Goal: Transaction & Acquisition: Download file/media

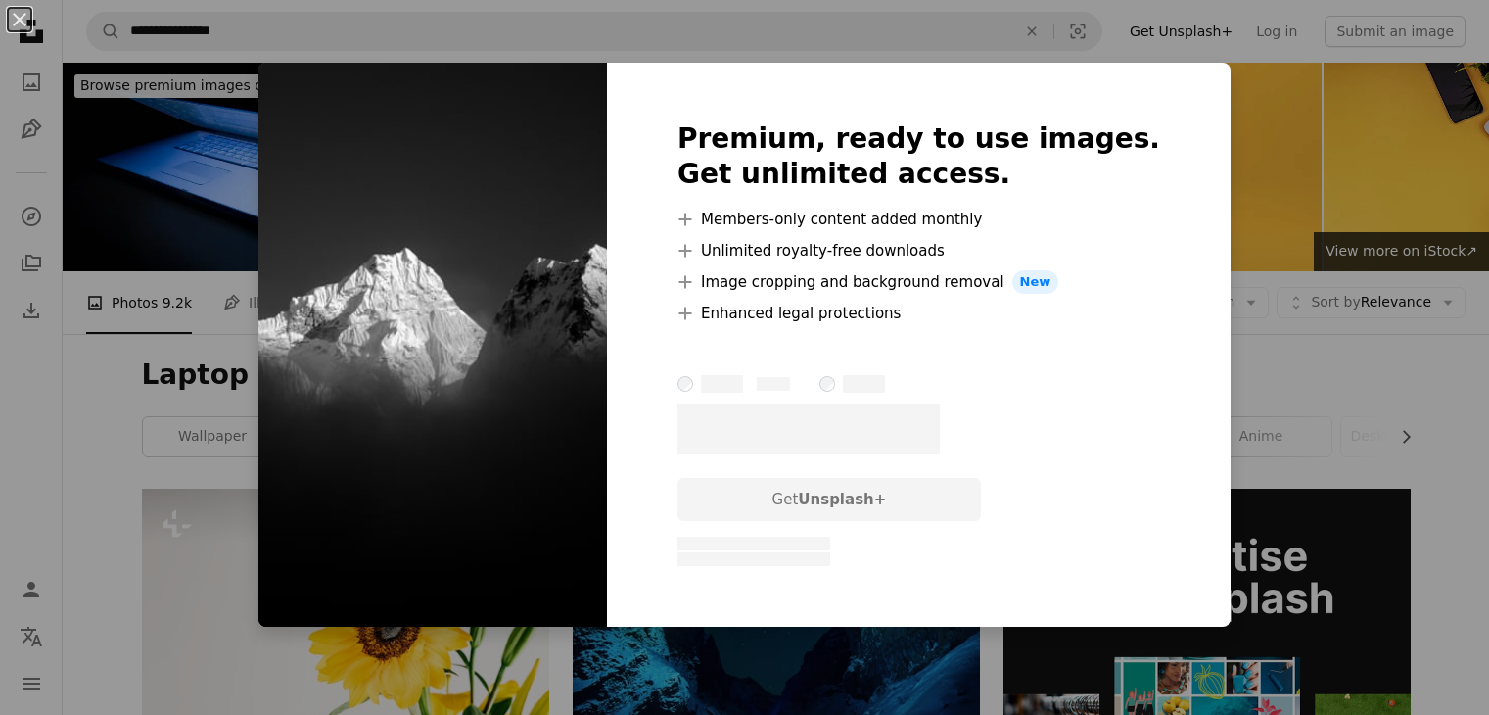
scroll to position [5999, 0]
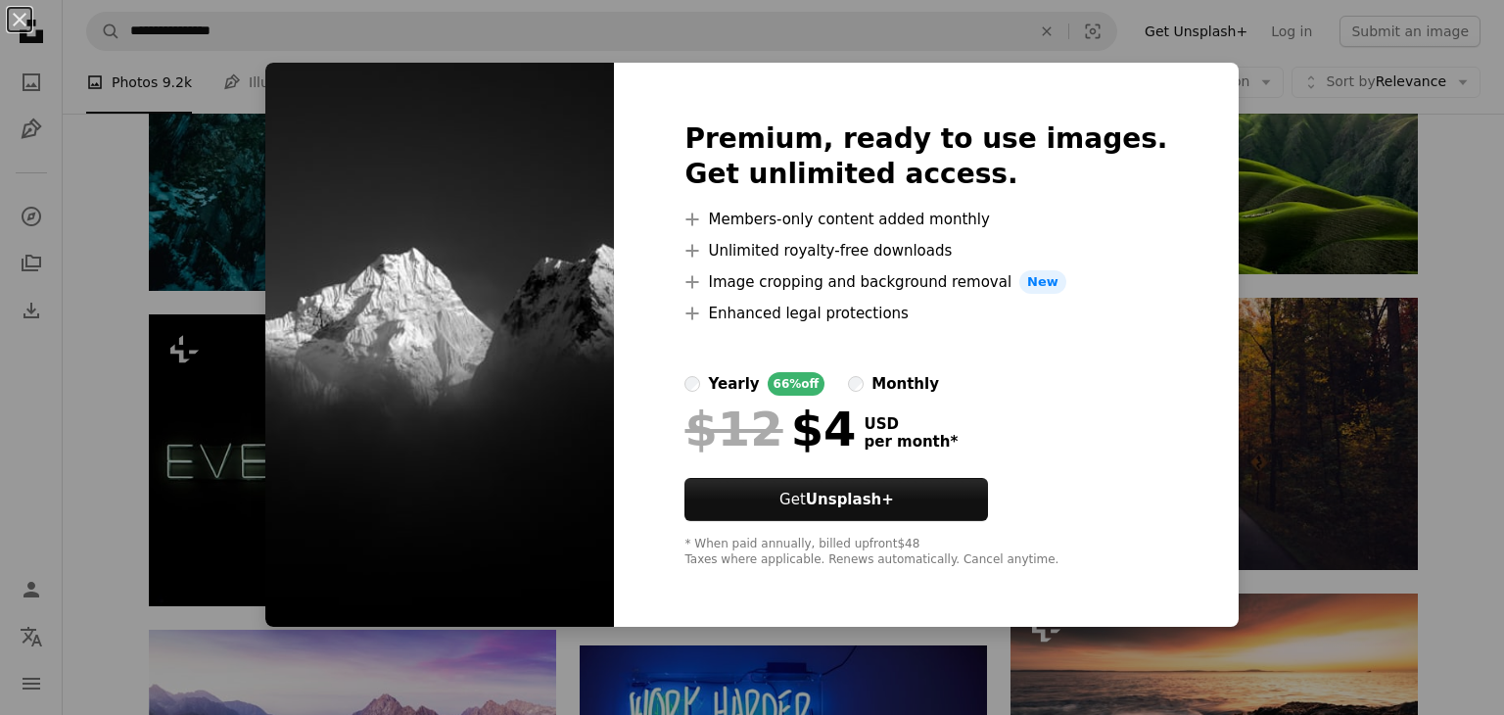
click at [1313, 255] on div "An X shape Premium, ready to use images. Get unlimited access. A plus sign Memb…" at bounding box center [752, 357] width 1504 height 715
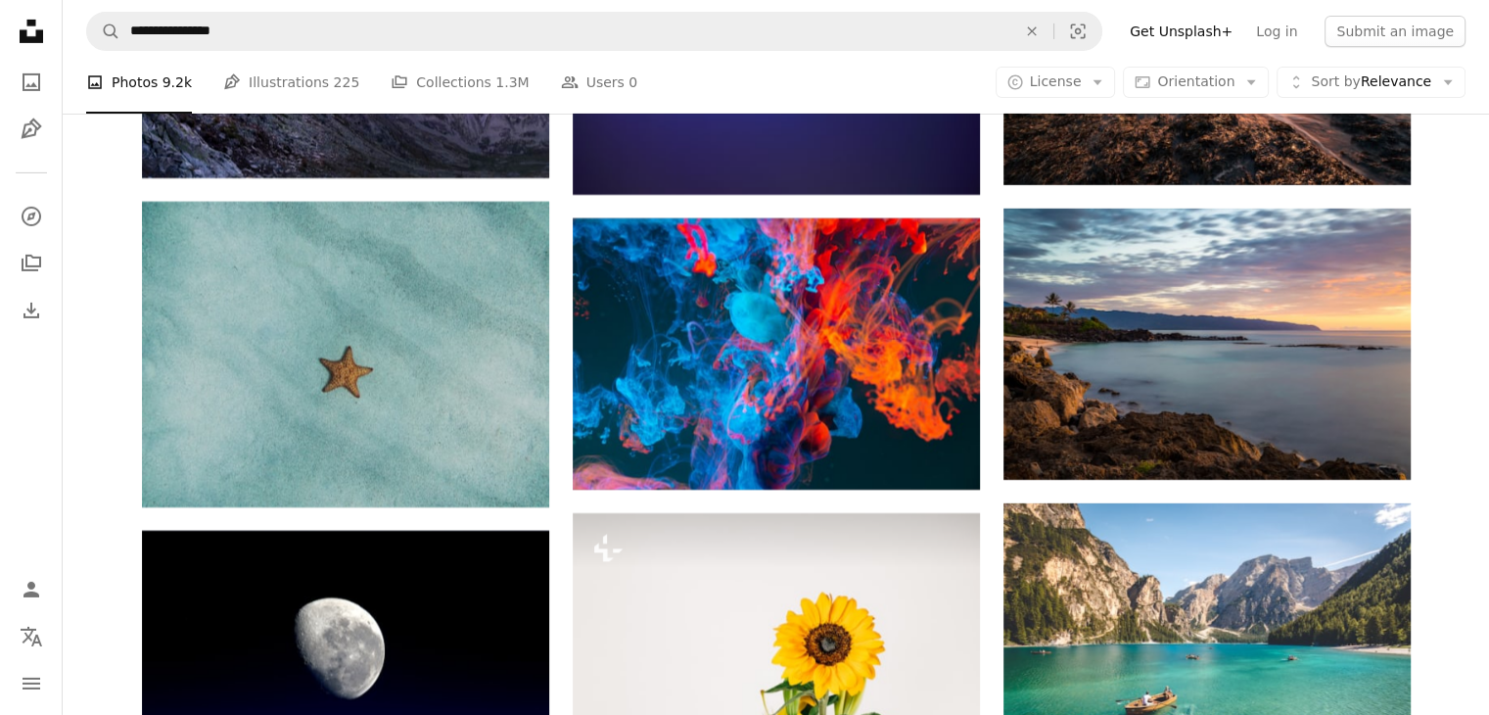
scroll to position [6689, 0]
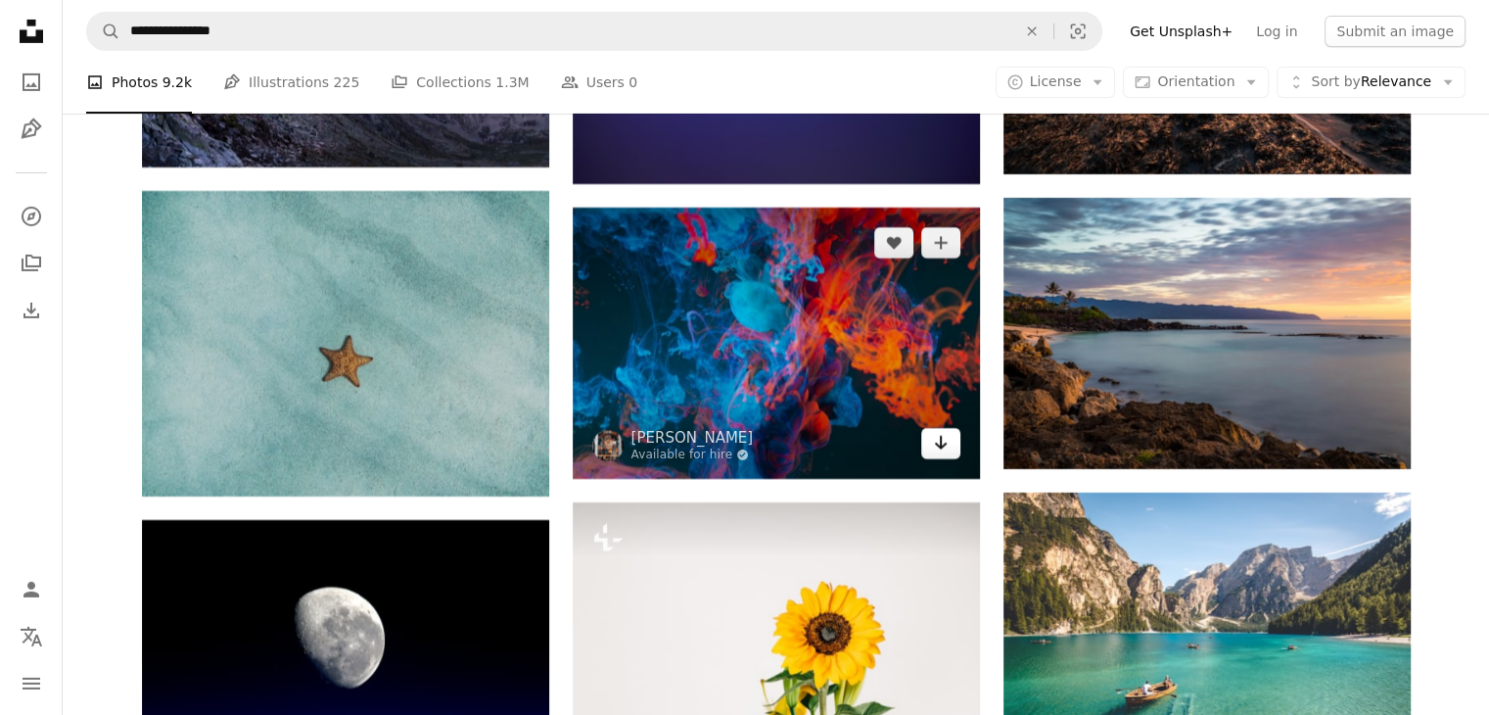
click at [952, 441] on link "Arrow pointing down" at bounding box center [940, 443] width 39 height 31
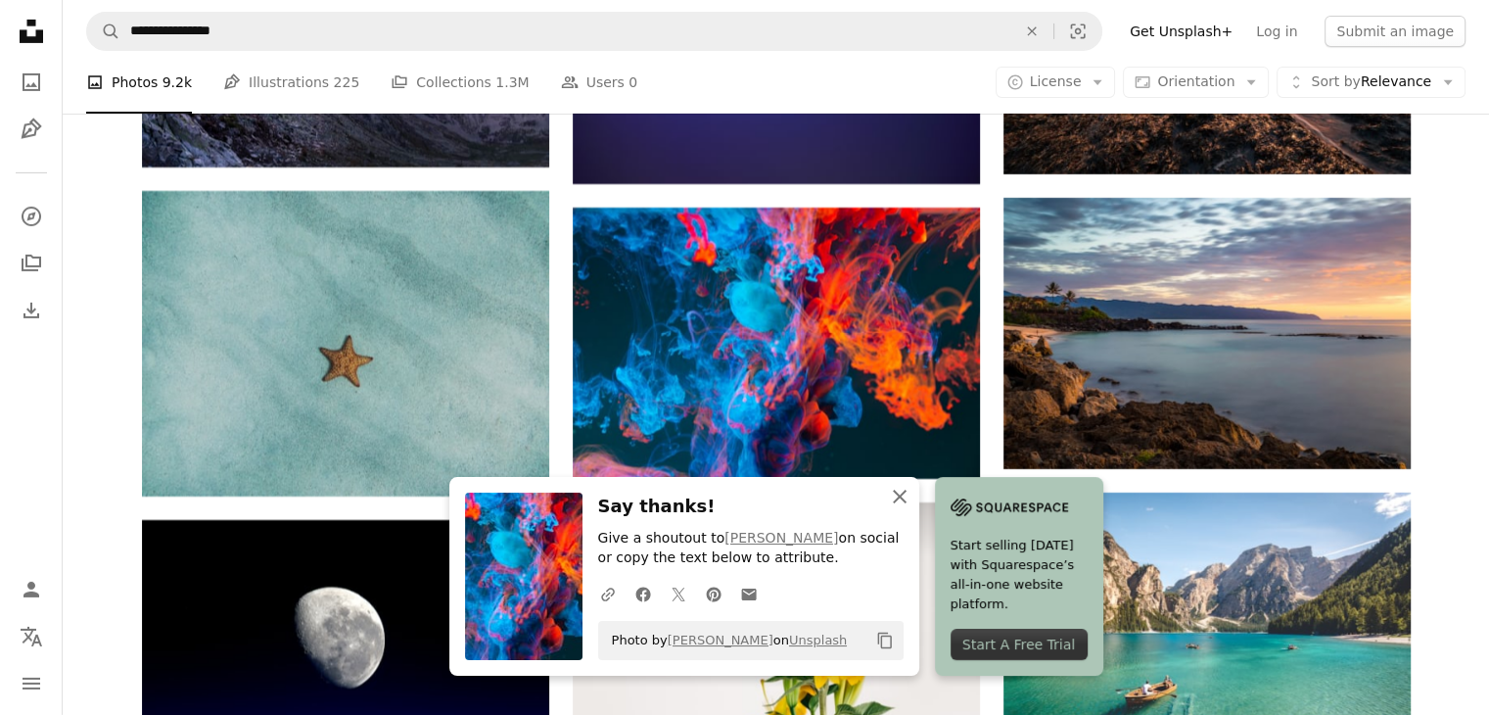
click at [897, 494] on icon "button" at bounding box center [900, 496] width 14 height 14
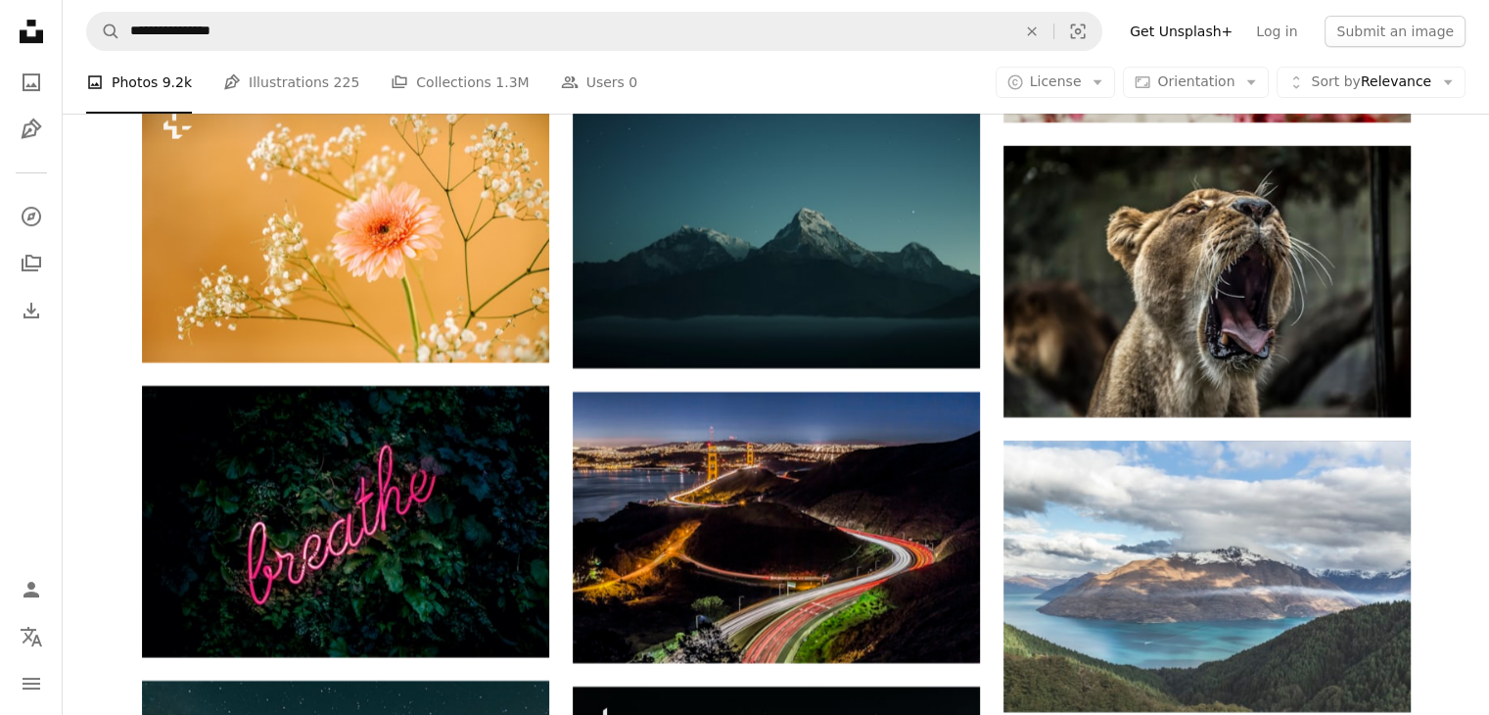
scroll to position [8263, 0]
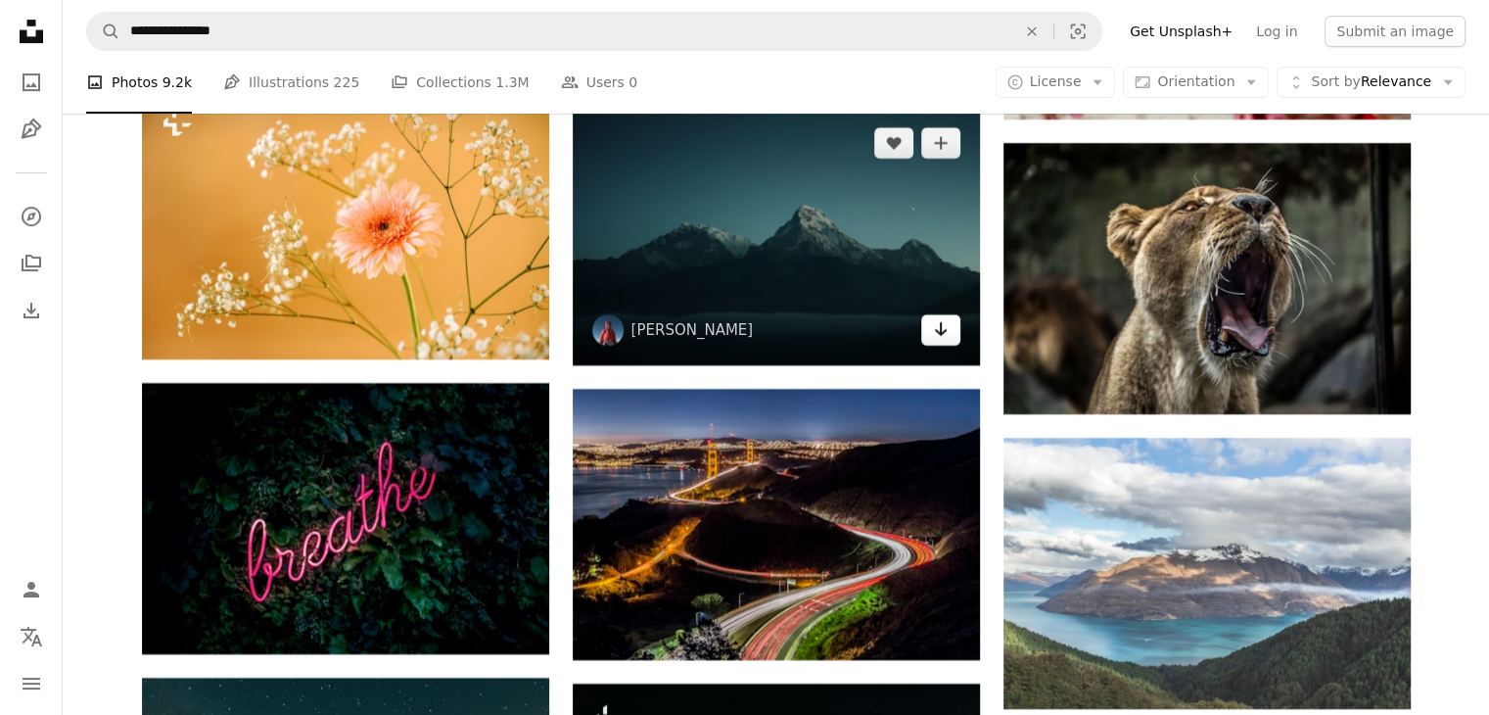
click at [941, 334] on icon "Arrow pointing down" at bounding box center [941, 328] width 16 height 23
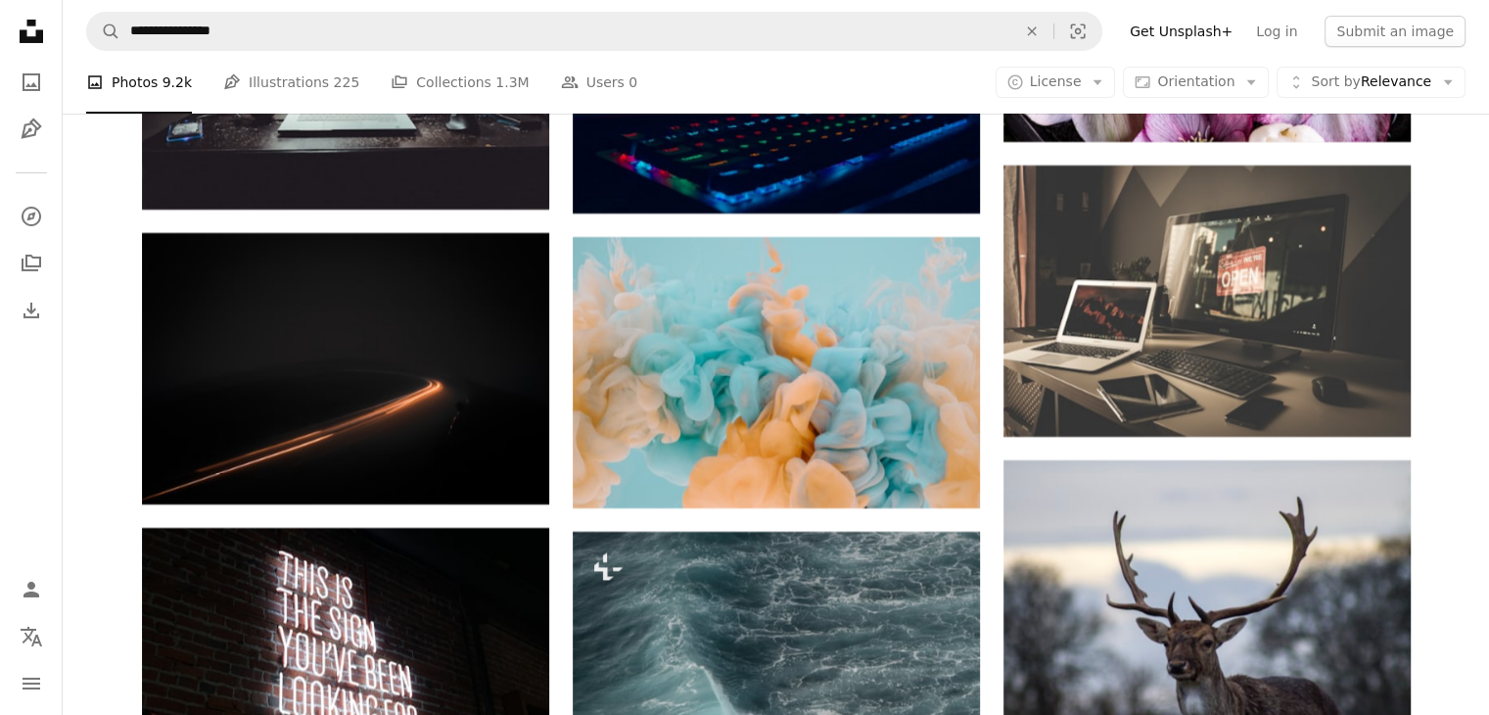
scroll to position [29380, 0]
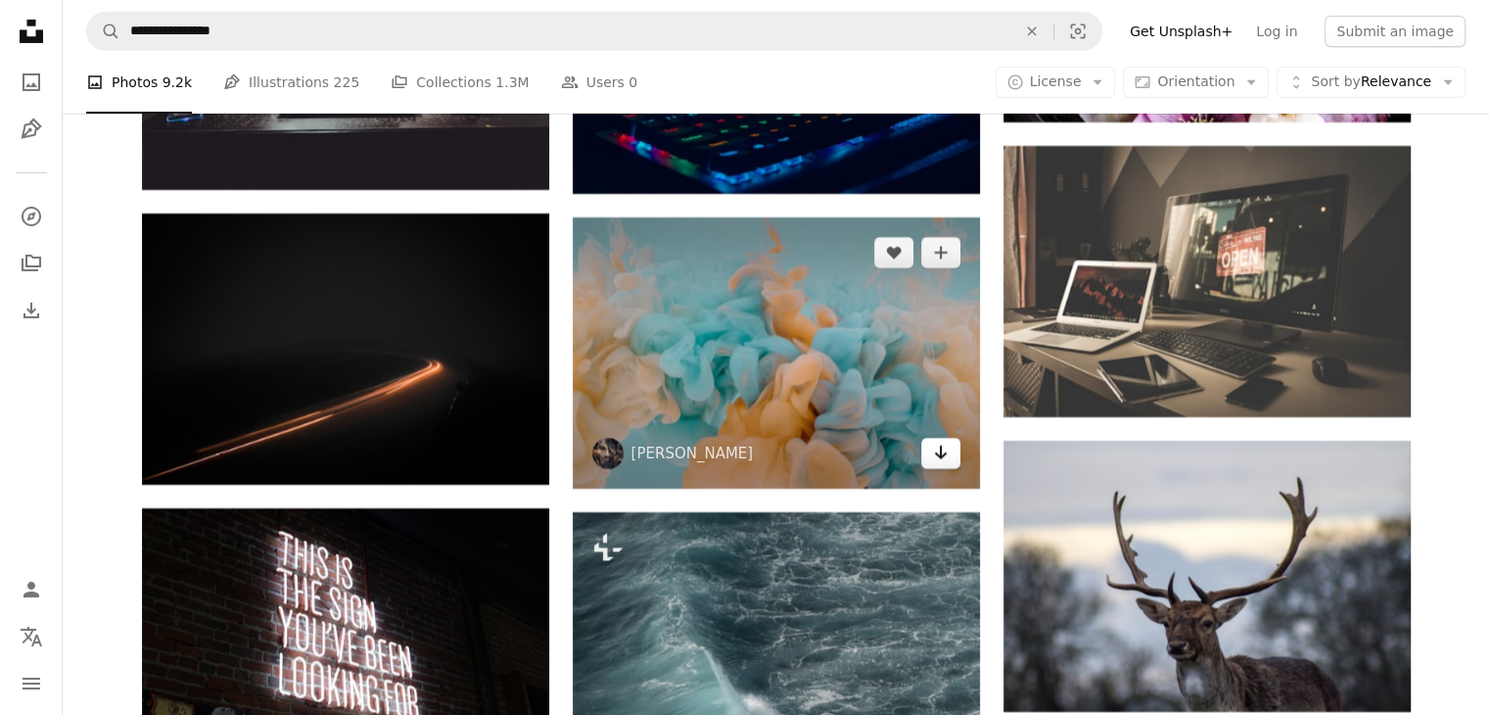
click at [933, 456] on icon "Arrow pointing down" at bounding box center [941, 452] width 16 height 23
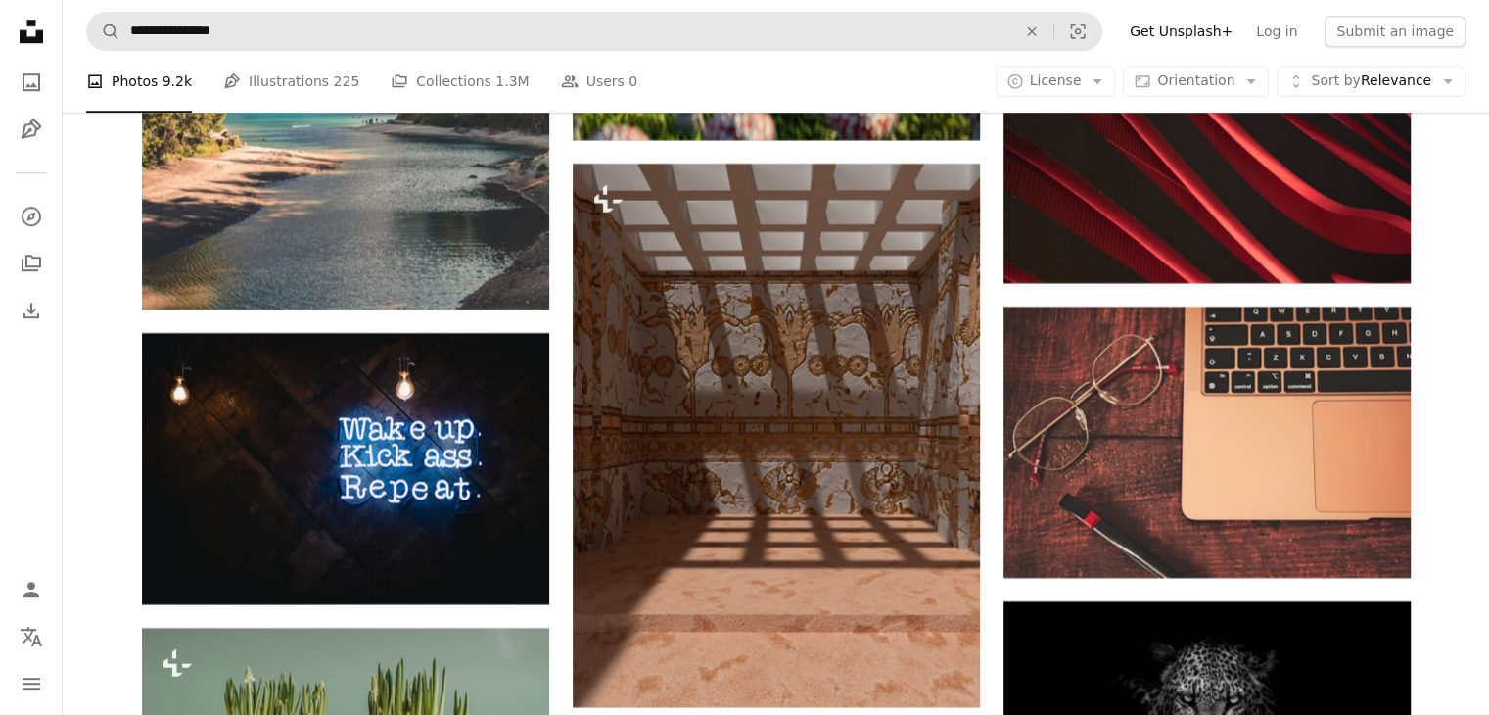
scroll to position [31380, 0]
